Goal: Download file/media

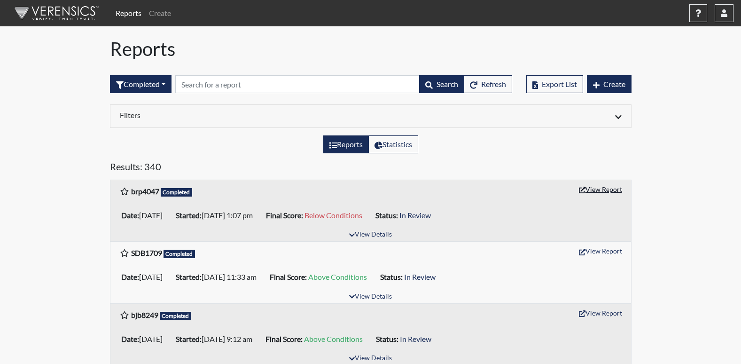
click at [610, 192] on button "View Report" at bounding box center [601, 189] width 52 height 15
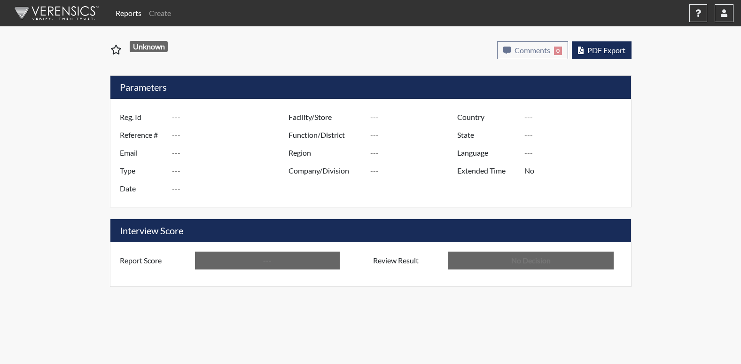
type input "brp4047"
type input "51101"
type input "---"
type input "Corrections Pre-Employment"
type input "[DATE]"
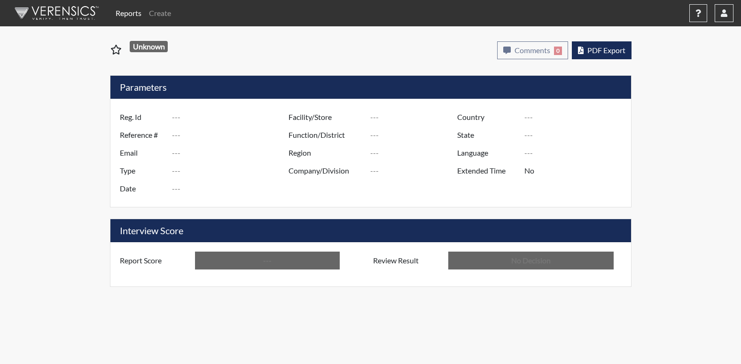
type input "Columbus TC"
type input "[GEOGRAPHIC_DATA]"
type input "[US_STATE]"
type input "English"
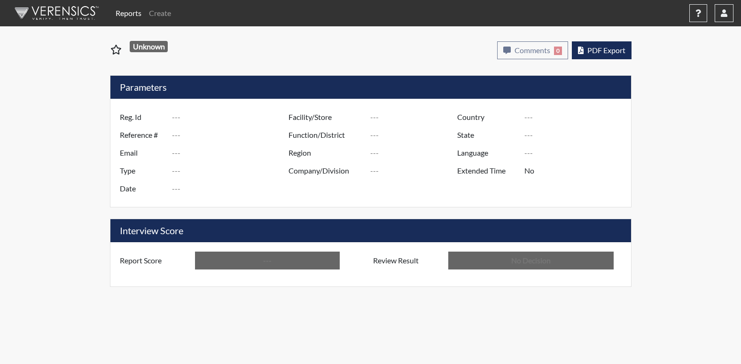
type input "Below Conditions"
type input "In Review"
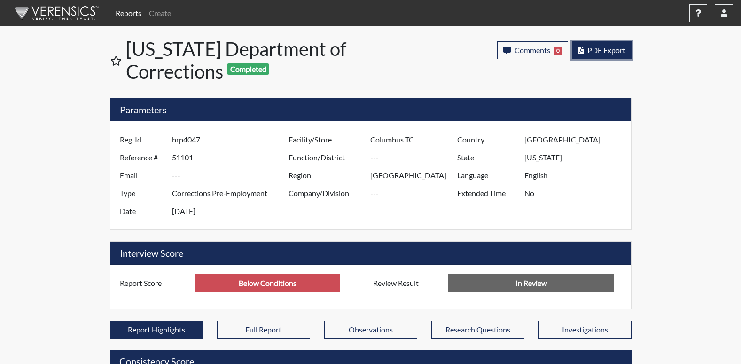
click at [622, 53] on span "PDF Export" at bounding box center [606, 50] width 38 height 9
